Goal: Information Seeking & Learning: Learn about a topic

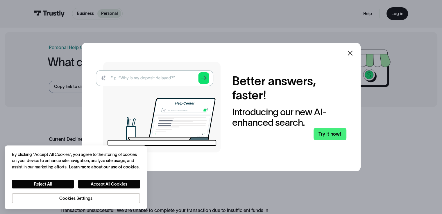
click at [354, 54] on icon at bounding box center [350, 53] width 7 height 7
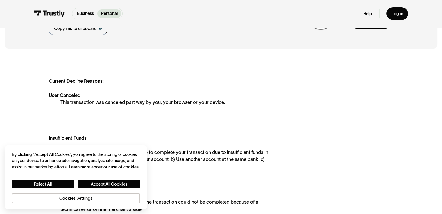
scroll to position [87, 0]
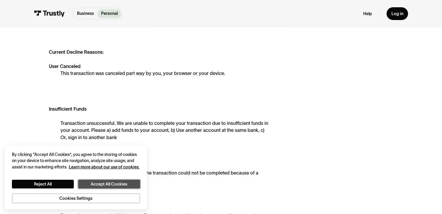
click at [96, 184] on button "Accept All Cookies" at bounding box center [109, 184] width 62 height 9
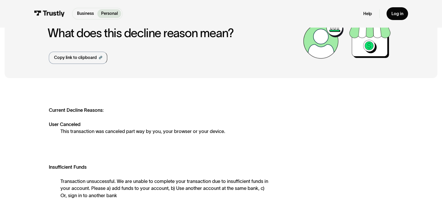
scroll to position [0, 0]
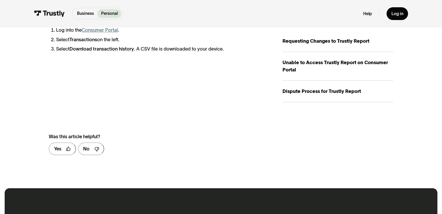
scroll to position [145, 0]
